Goal: Information Seeking & Learning: Learn about a topic

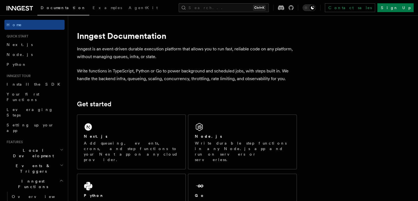
scroll to position [239, 0]
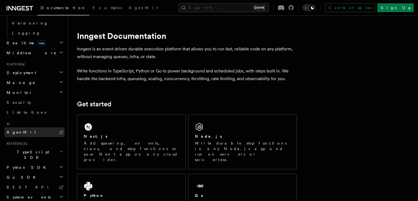
click at [59, 130] on icon at bounding box center [61, 132] width 4 height 4
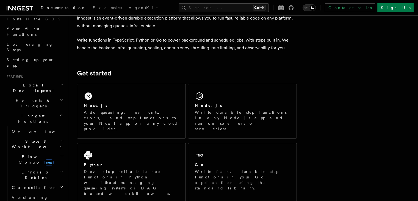
scroll to position [65, 0]
click at [55, 152] on h2 "Flow Control new" at bounding box center [37, 159] width 55 height 15
click at [61, 139] on icon "button" at bounding box center [62, 141] width 2 height 4
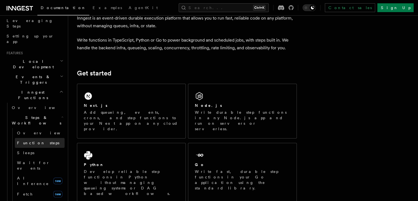
scroll to position [90, 0]
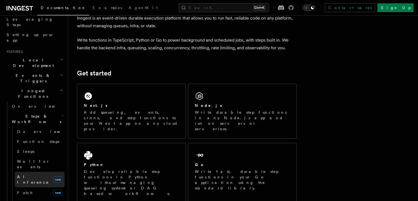
click at [35, 174] on span "AI Inference" at bounding box center [33, 179] width 32 height 10
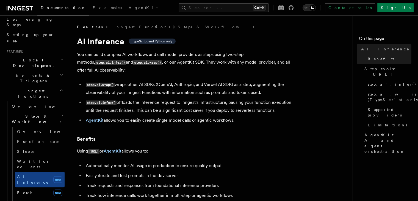
click at [269, 135] on h3 "Benefits" at bounding box center [187, 139] width 220 height 8
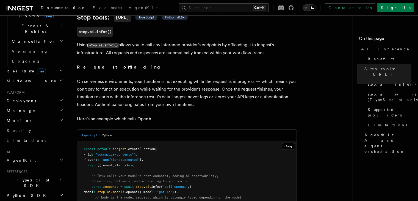
scroll to position [393, 0]
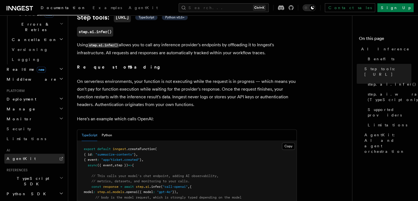
click at [40, 153] on link "AgentKit" at bounding box center [34, 158] width 60 height 10
